Goal: Communication & Community: Answer question/provide support

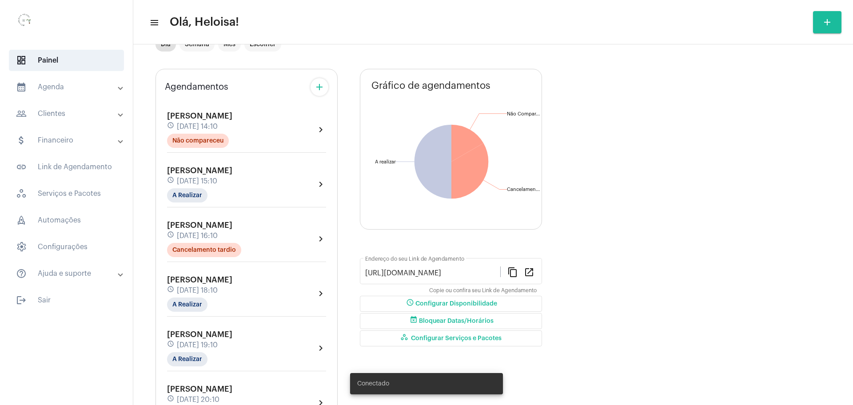
scroll to position [85, 0]
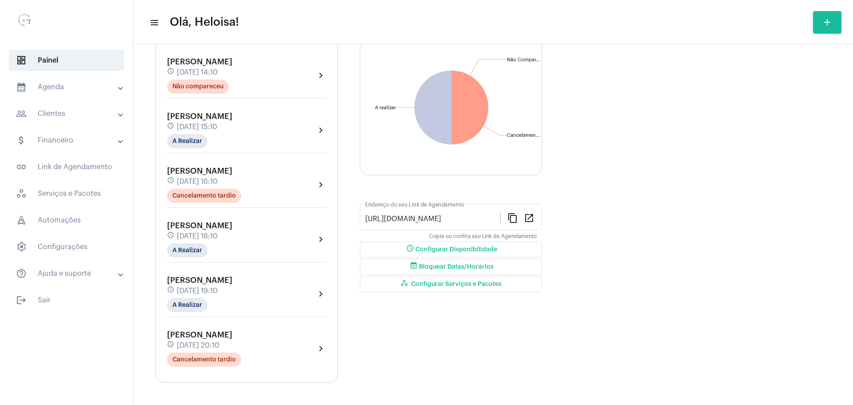
click at [193, 238] on span "[DATE] 18:10" at bounding box center [197, 236] width 41 height 8
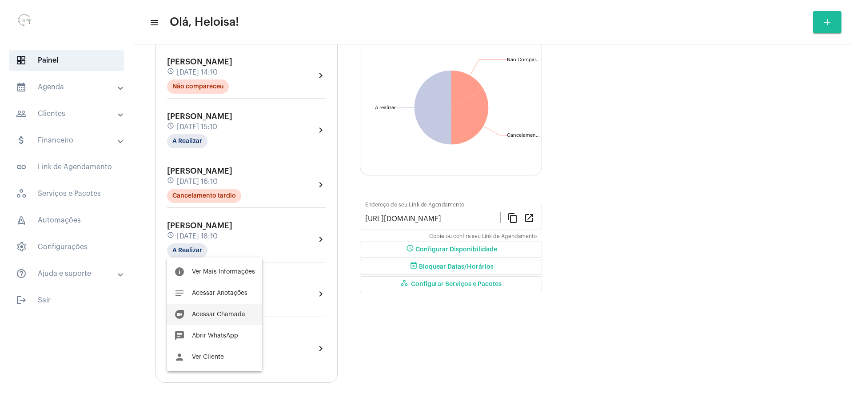
click at [202, 314] on span "Acessar Chamada" at bounding box center [218, 314] width 53 height 6
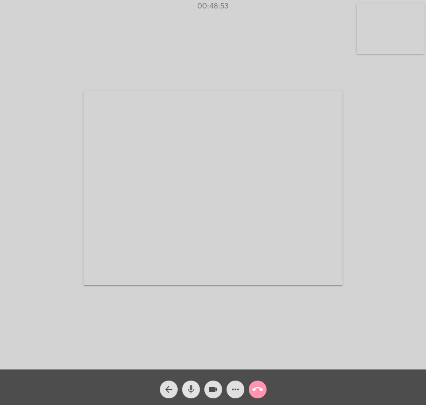
click at [189, 392] on mat-icon "mic" at bounding box center [191, 389] width 11 height 11
click at [189, 392] on mat-icon "mic_off" at bounding box center [191, 389] width 11 height 11
click at [189, 392] on mat-icon "mic" at bounding box center [191, 389] width 11 height 11
click at [189, 392] on mat-icon "mic_off" at bounding box center [191, 389] width 11 height 11
click at [189, 392] on mat-icon "mic" at bounding box center [191, 389] width 11 height 11
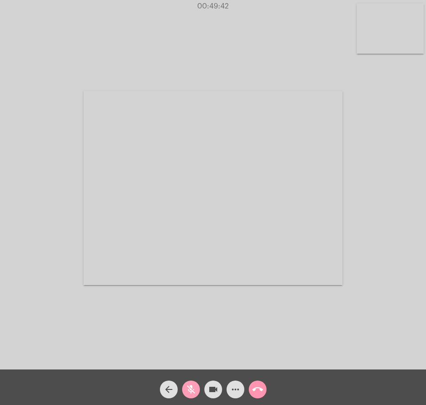
click at [189, 392] on mat-icon "mic_off" at bounding box center [191, 389] width 11 height 11
click at [189, 392] on mat-icon "mic" at bounding box center [191, 389] width 11 height 11
click at [189, 392] on mat-icon "mic_off" at bounding box center [191, 389] width 11 height 11
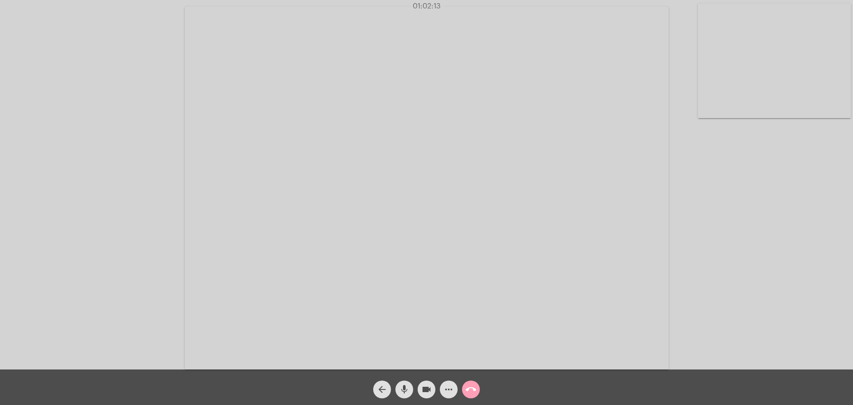
click at [470, 389] on mat-icon "call_end" at bounding box center [471, 389] width 11 height 11
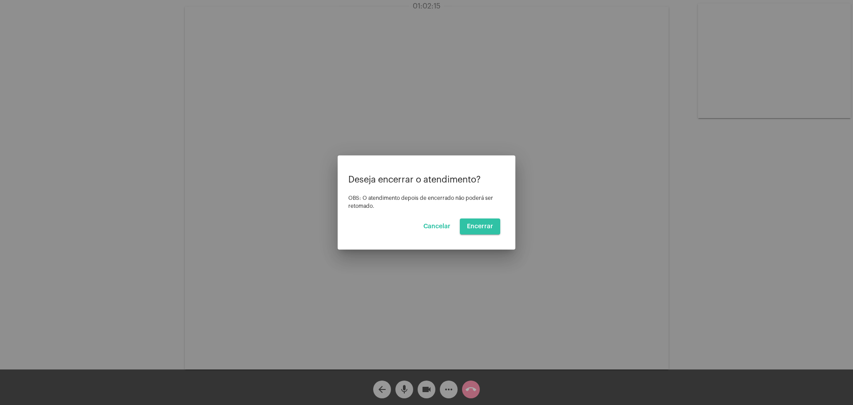
click at [482, 227] on span "Encerrar" at bounding box center [480, 226] width 26 height 6
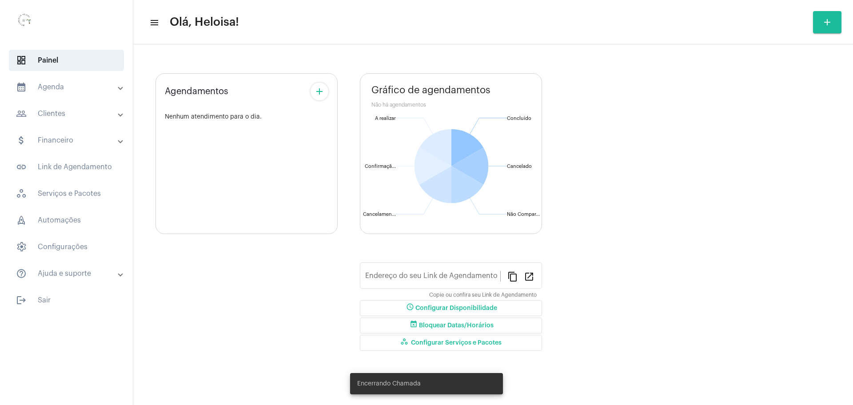
type input "[URL][DOMAIN_NAME]"
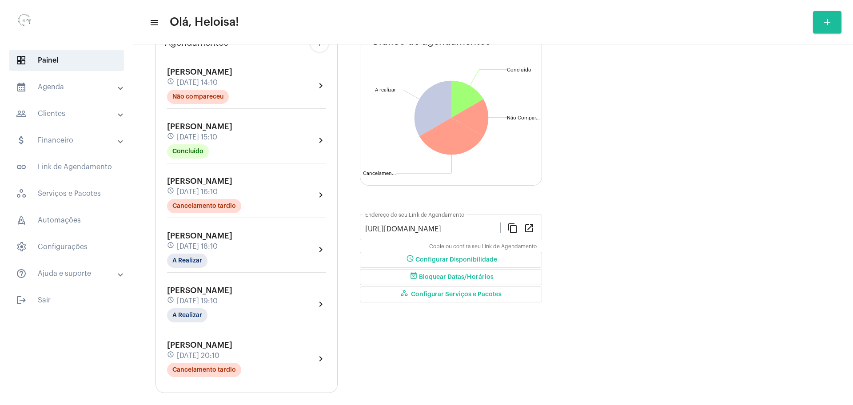
scroll to position [85, 0]
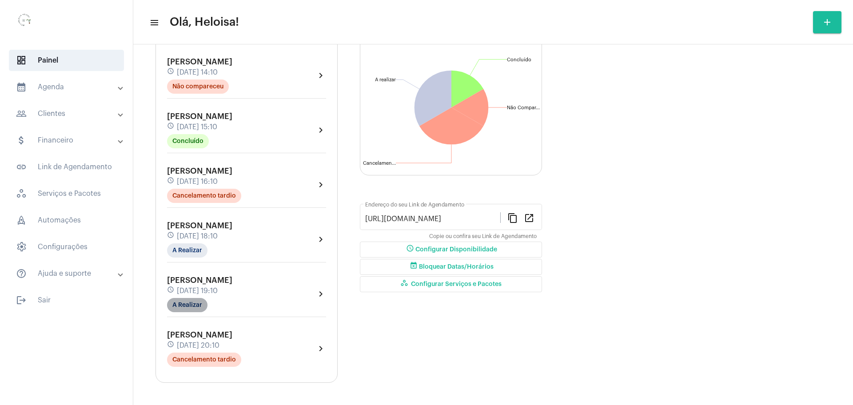
click at [179, 306] on mat-chip "A Realizar" at bounding box center [187, 305] width 40 height 14
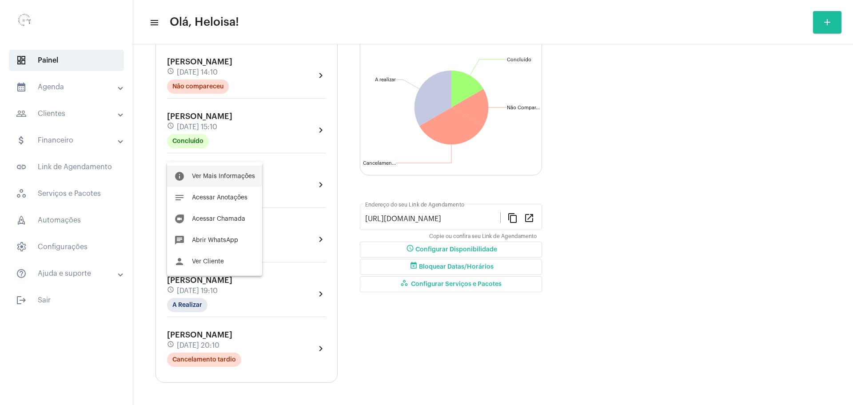
click at [221, 176] on span "Ver Mais Informações" at bounding box center [223, 176] width 63 height 6
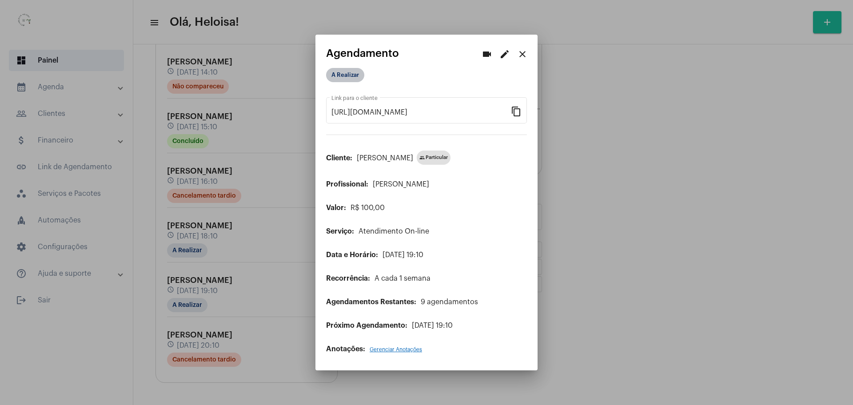
click at [333, 74] on mat-chip "A Realizar" at bounding box center [345, 75] width 38 height 14
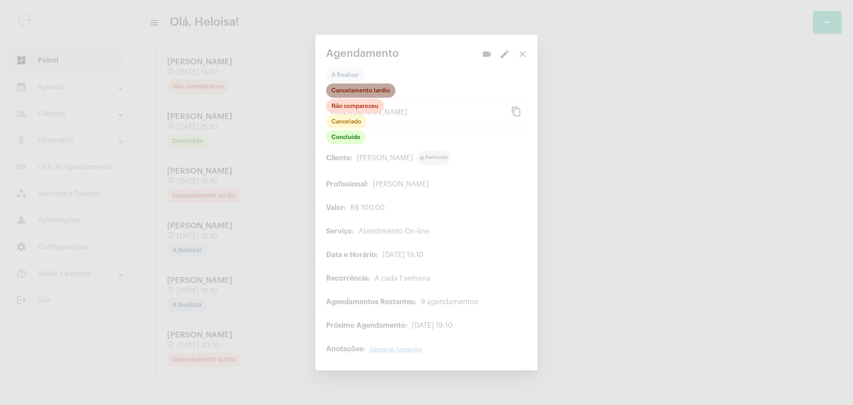
click at [358, 95] on mat-chip "Cancelamento tardio" at bounding box center [360, 91] width 69 height 14
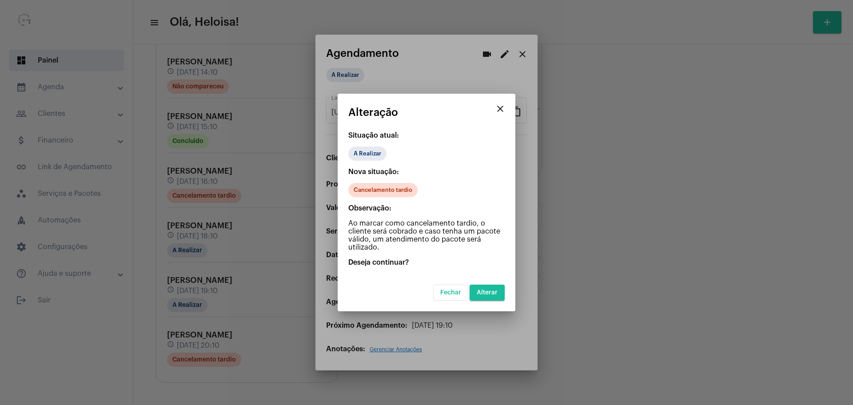
click at [480, 297] on button "Alterar" at bounding box center [487, 293] width 35 height 16
